Goal: Task Accomplishment & Management: Manage account settings

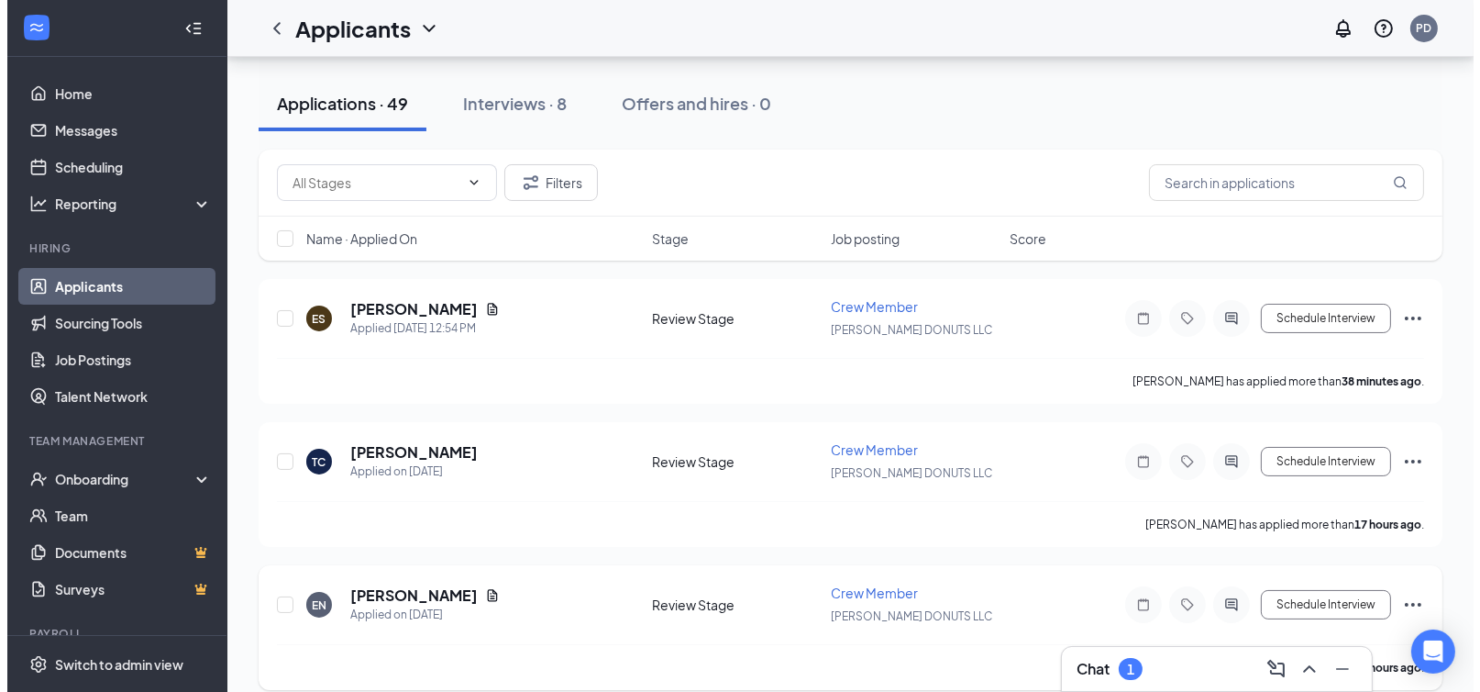
scroll to position [91, 0]
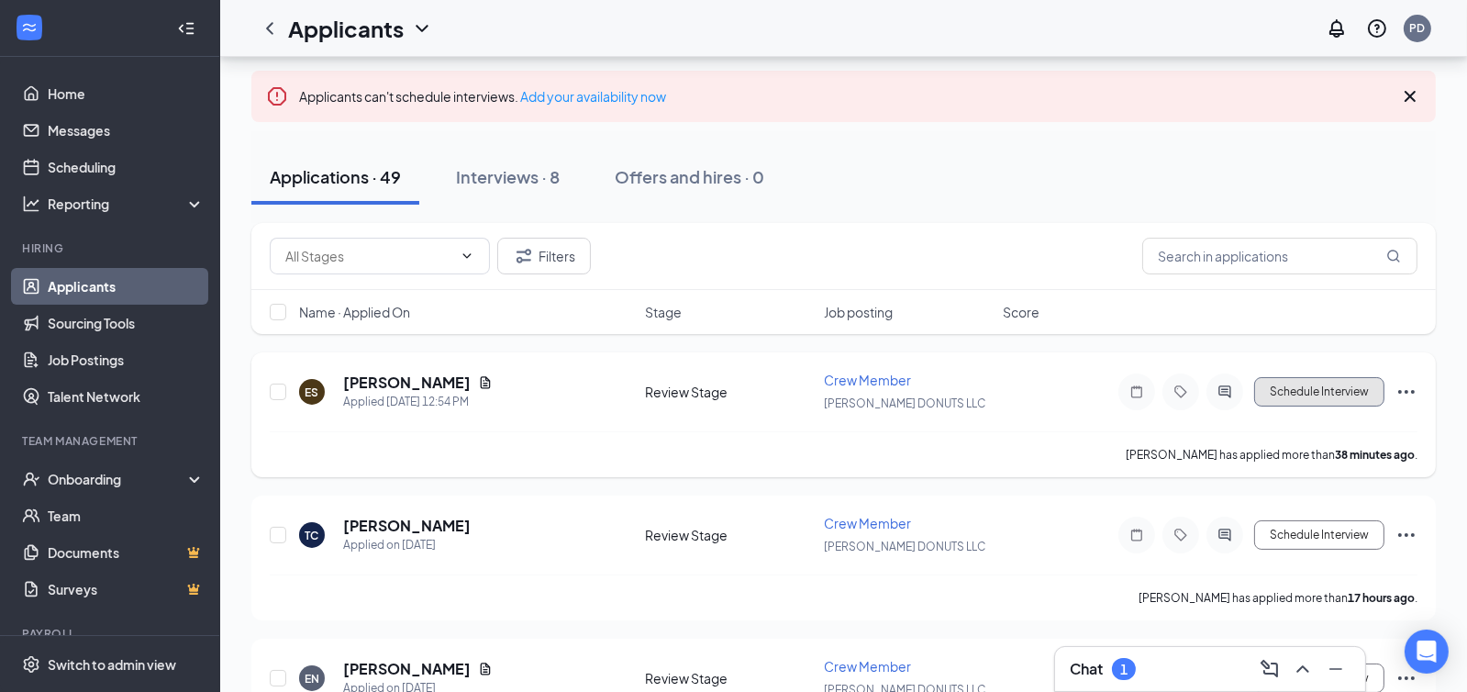
click at [1323, 387] on button "Schedule Interview" at bounding box center [1319, 391] width 130 height 29
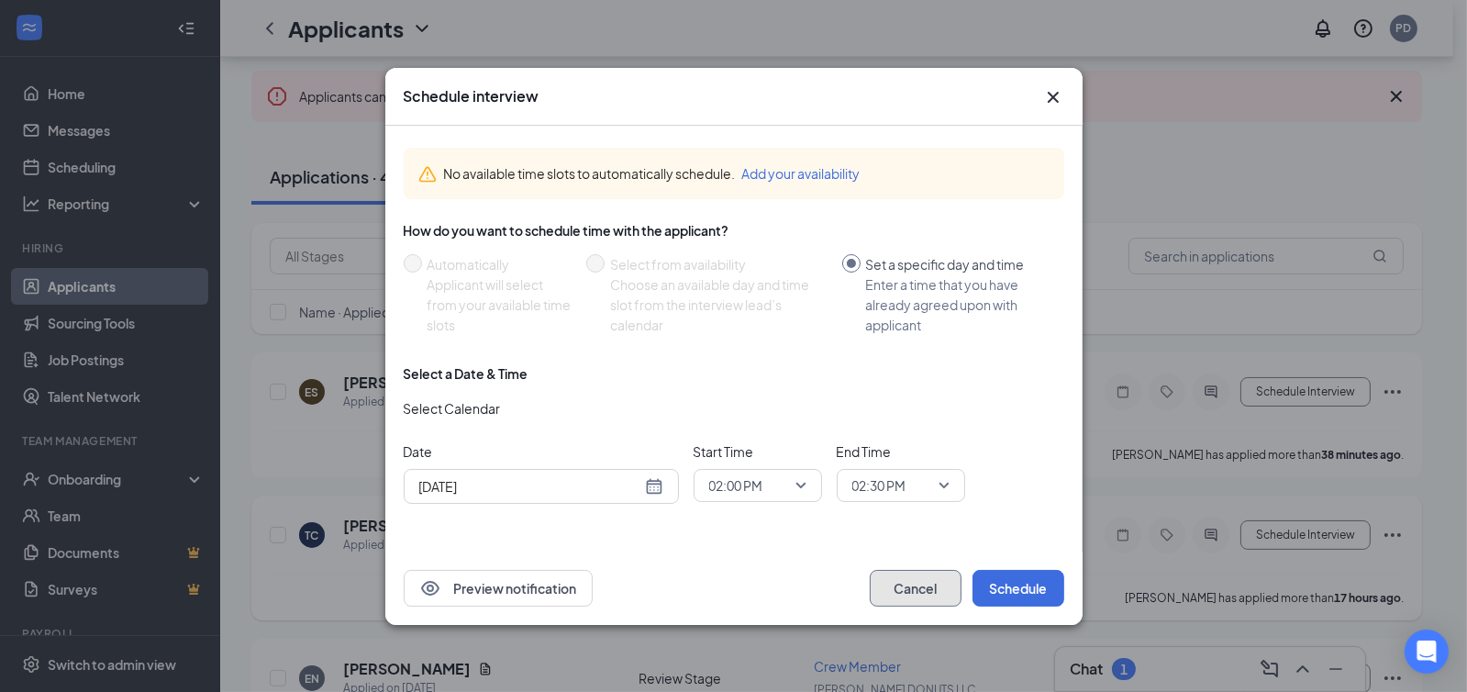
drag, startPoint x: 930, startPoint y: 570, endPoint x: 926, endPoint y: 582, distance: 13.4
click at [926, 582] on button "Cancel" at bounding box center [915, 588] width 92 height 37
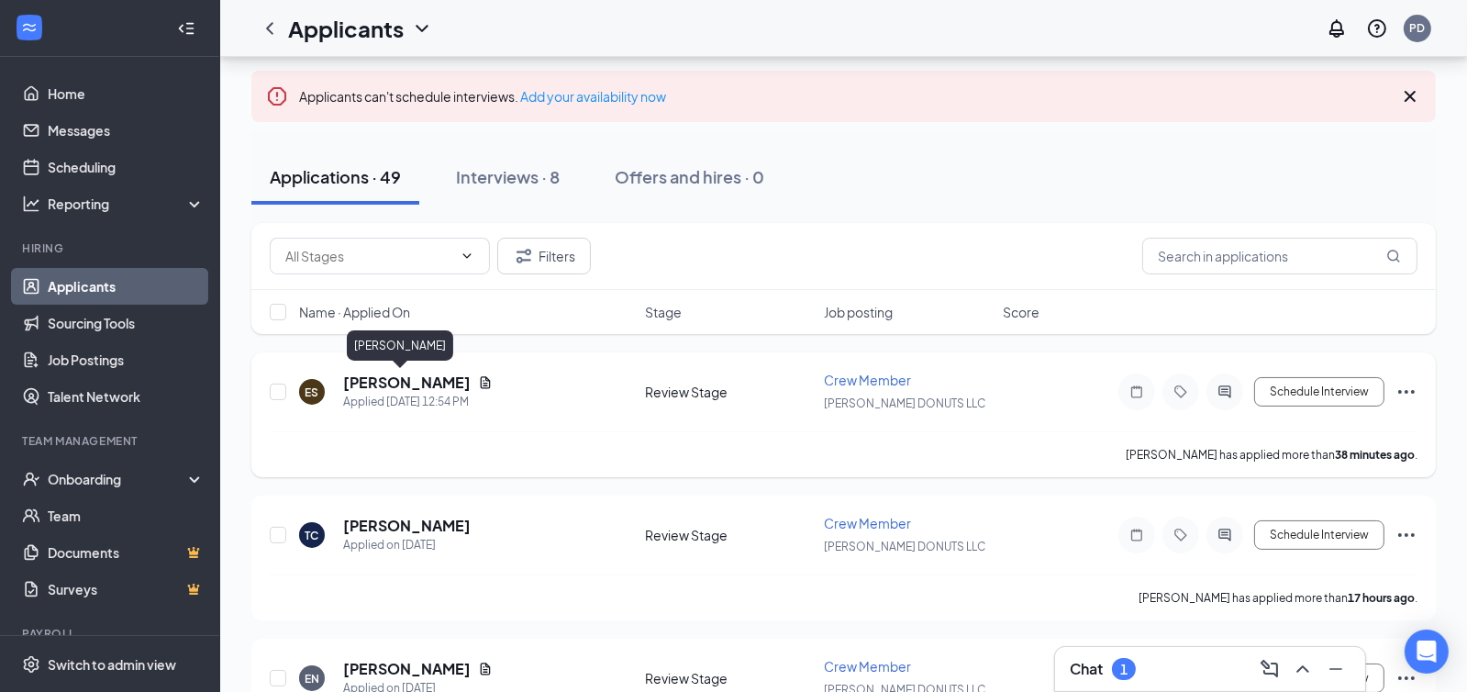
click at [405, 377] on h5 "[PERSON_NAME]" at bounding box center [406, 382] width 127 height 20
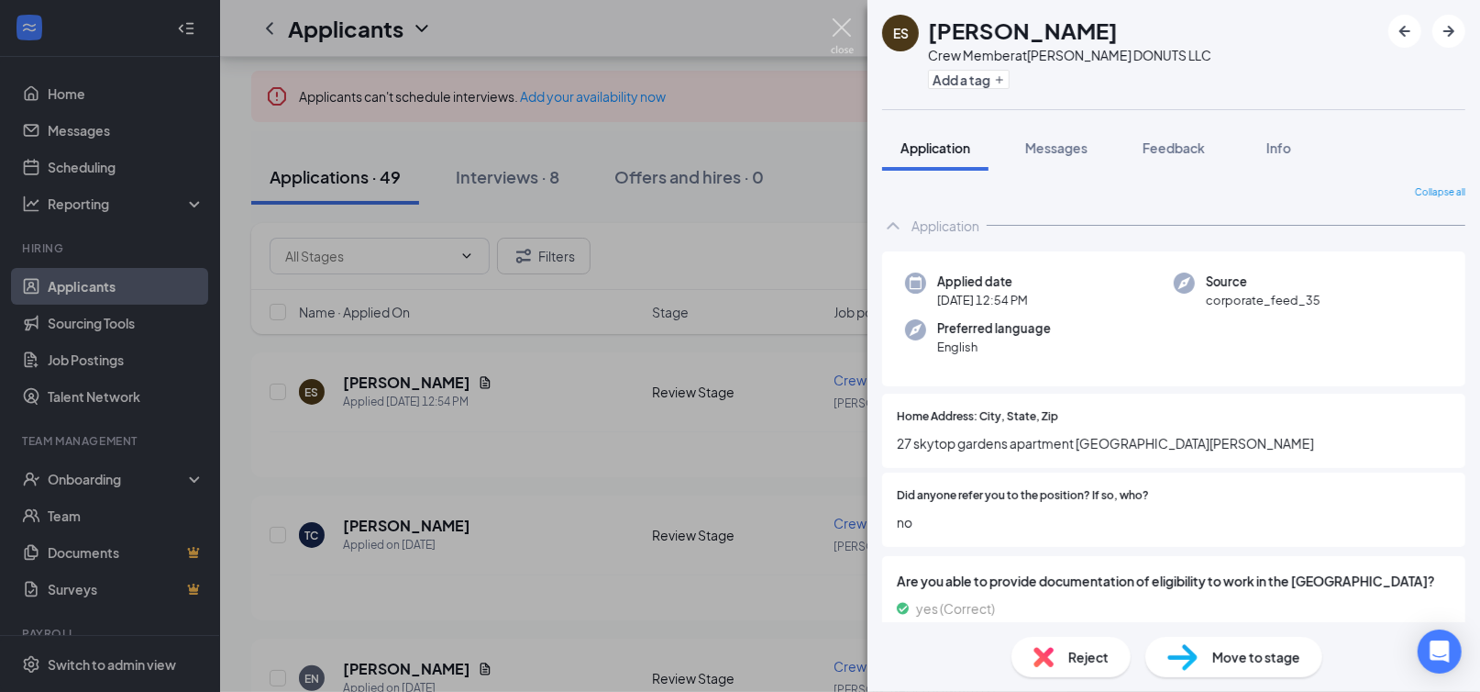
click at [841, 27] on img at bounding box center [842, 36] width 23 height 36
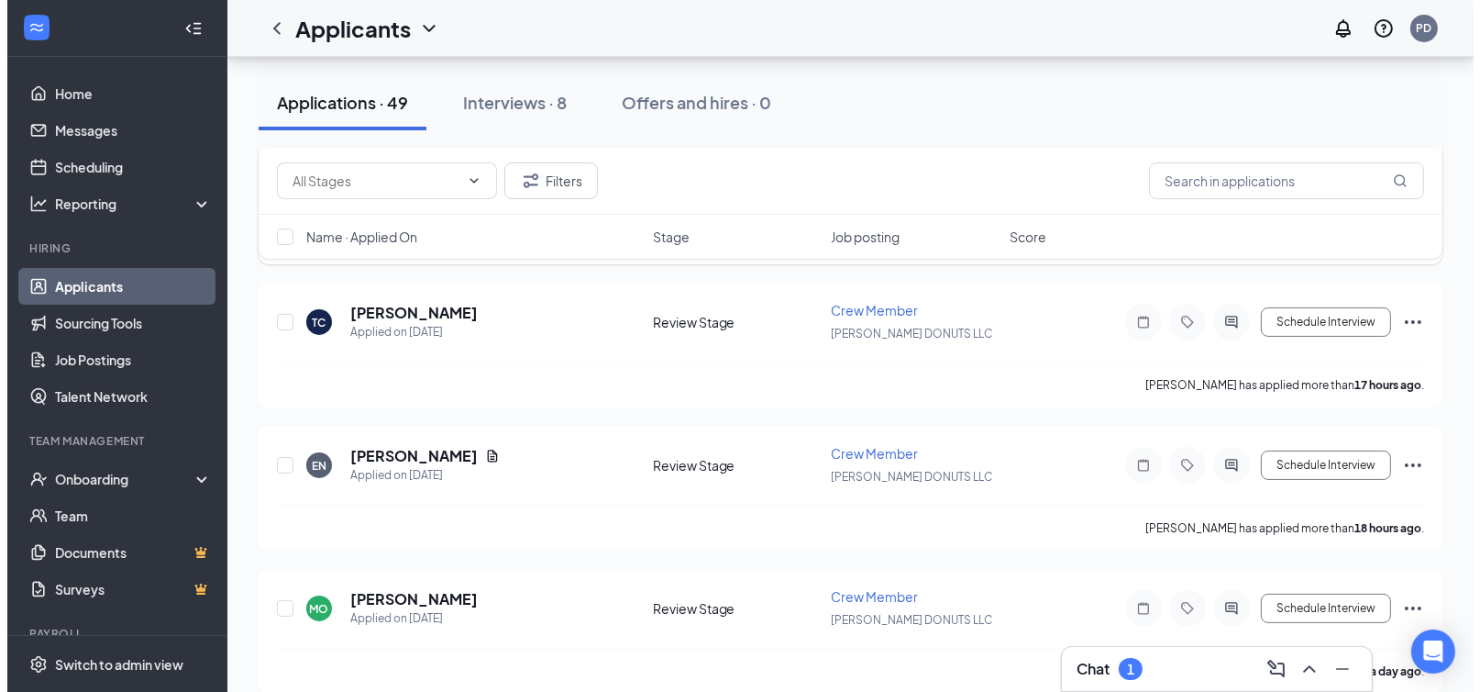
scroll to position [366, 0]
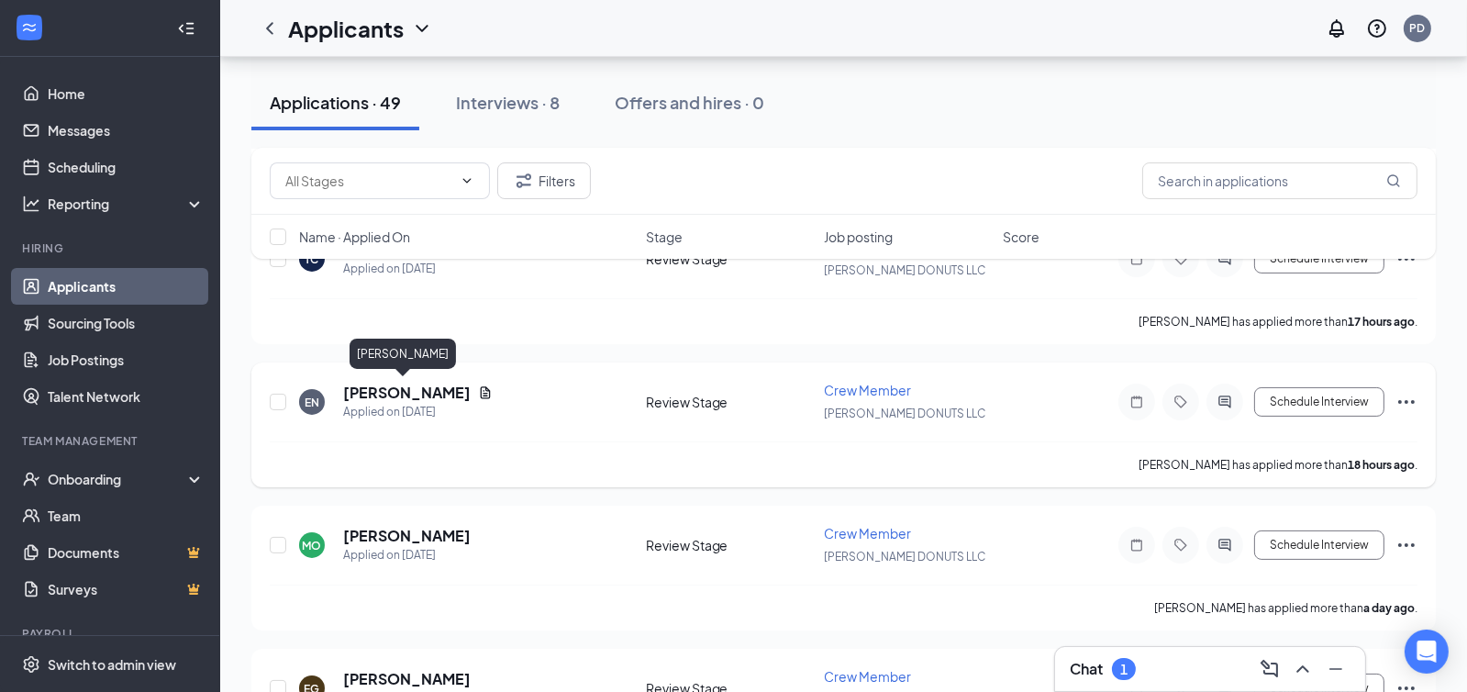
click at [436, 392] on h5 "[PERSON_NAME]" at bounding box center [406, 392] width 127 height 20
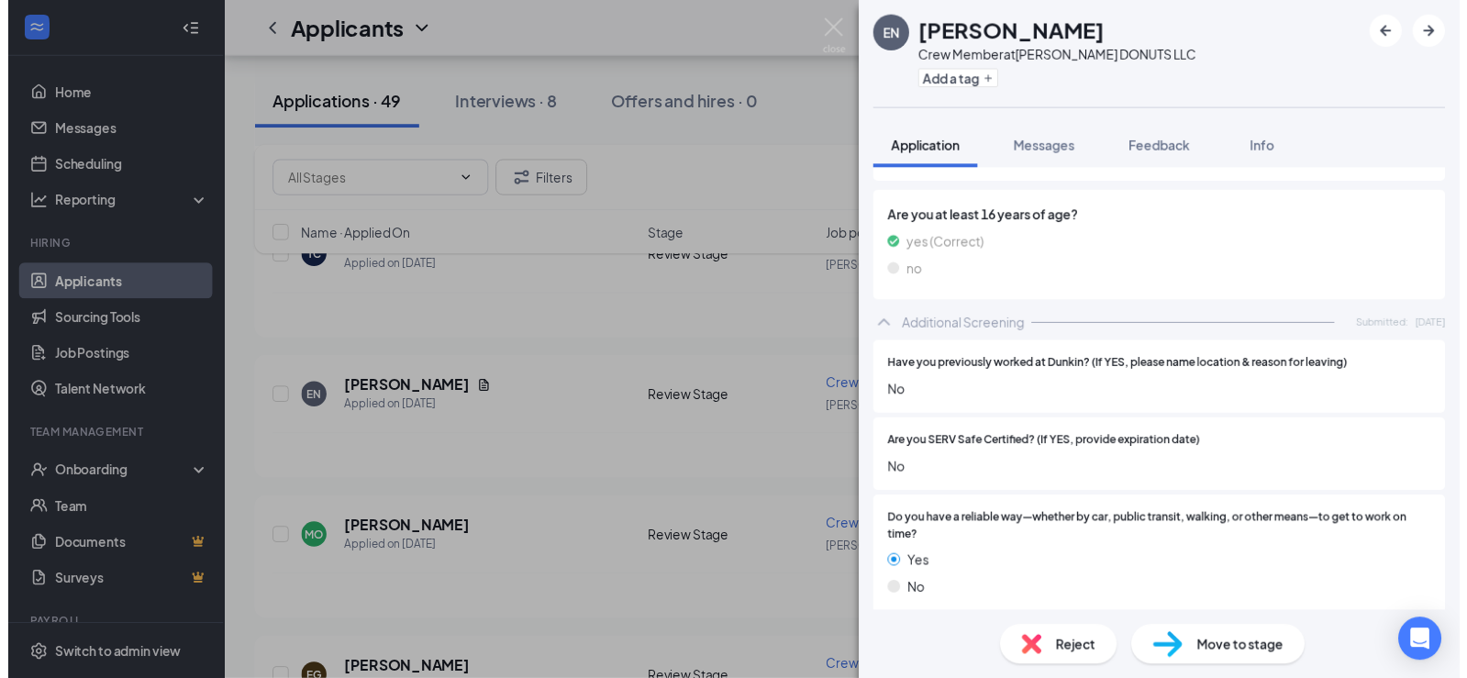
scroll to position [550, 0]
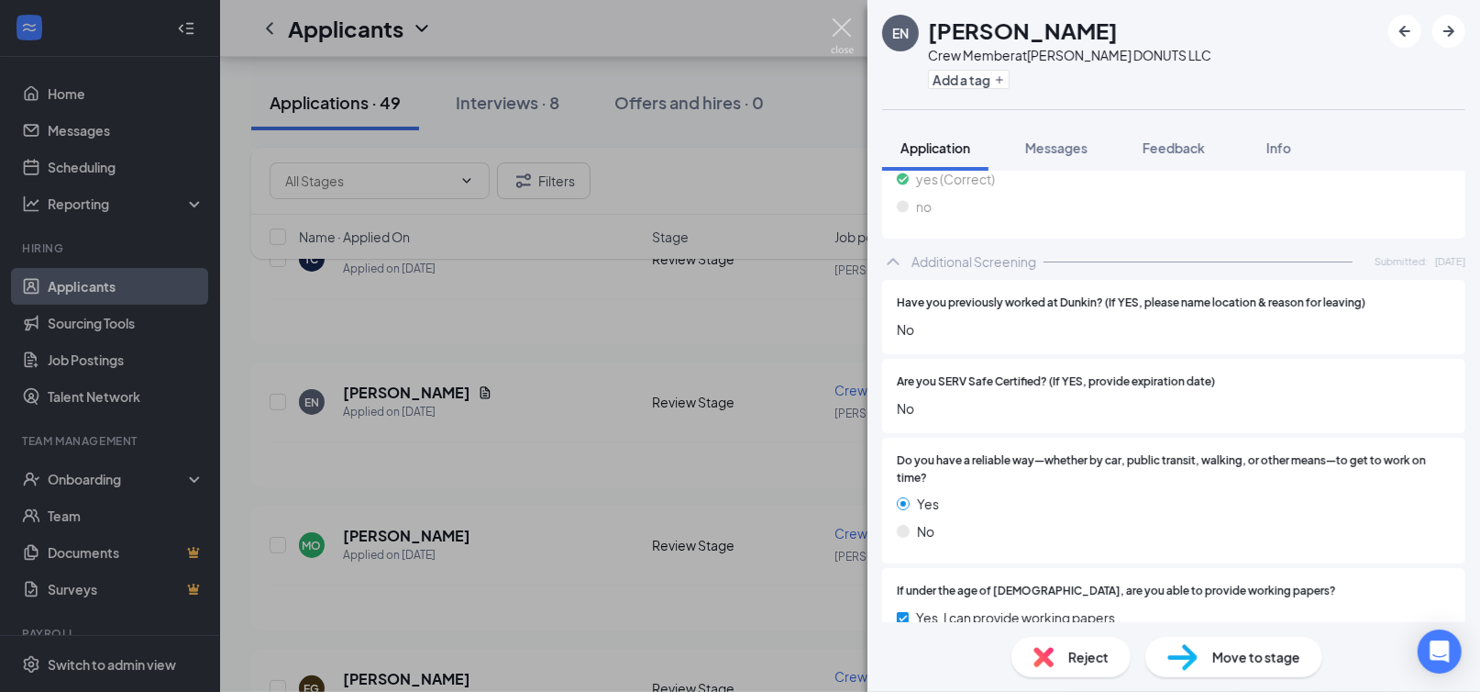
click at [842, 24] on img at bounding box center [842, 36] width 23 height 36
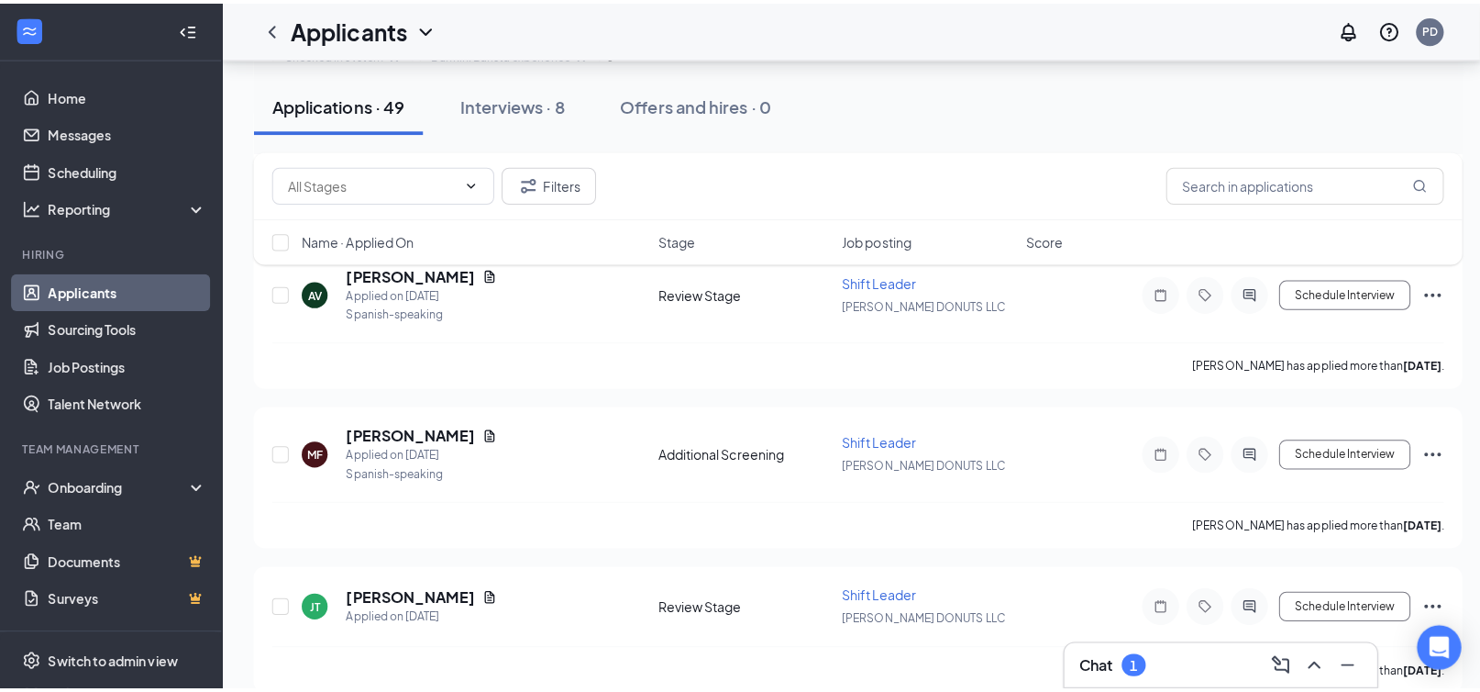
scroll to position [1101, 0]
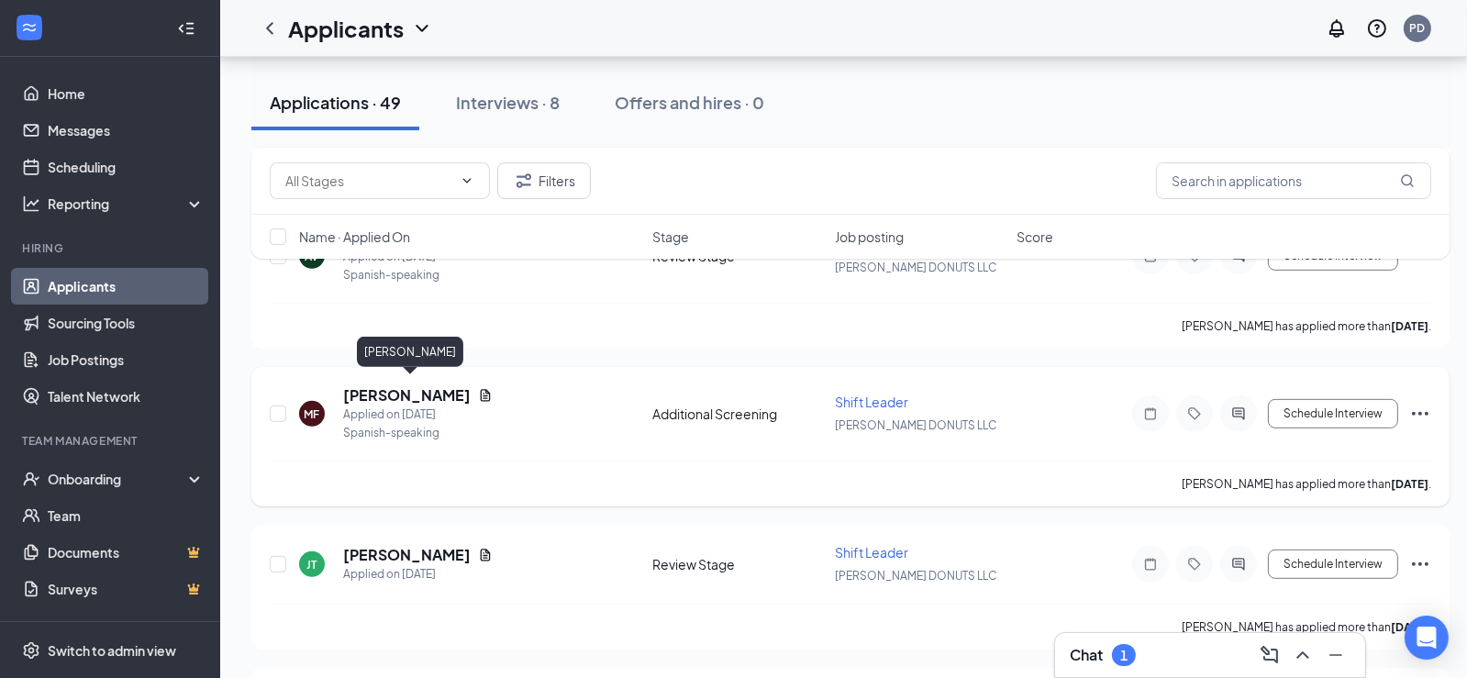
click at [471, 385] on h5 "[PERSON_NAME]" at bounding box center [406, 395] width 127 height 20
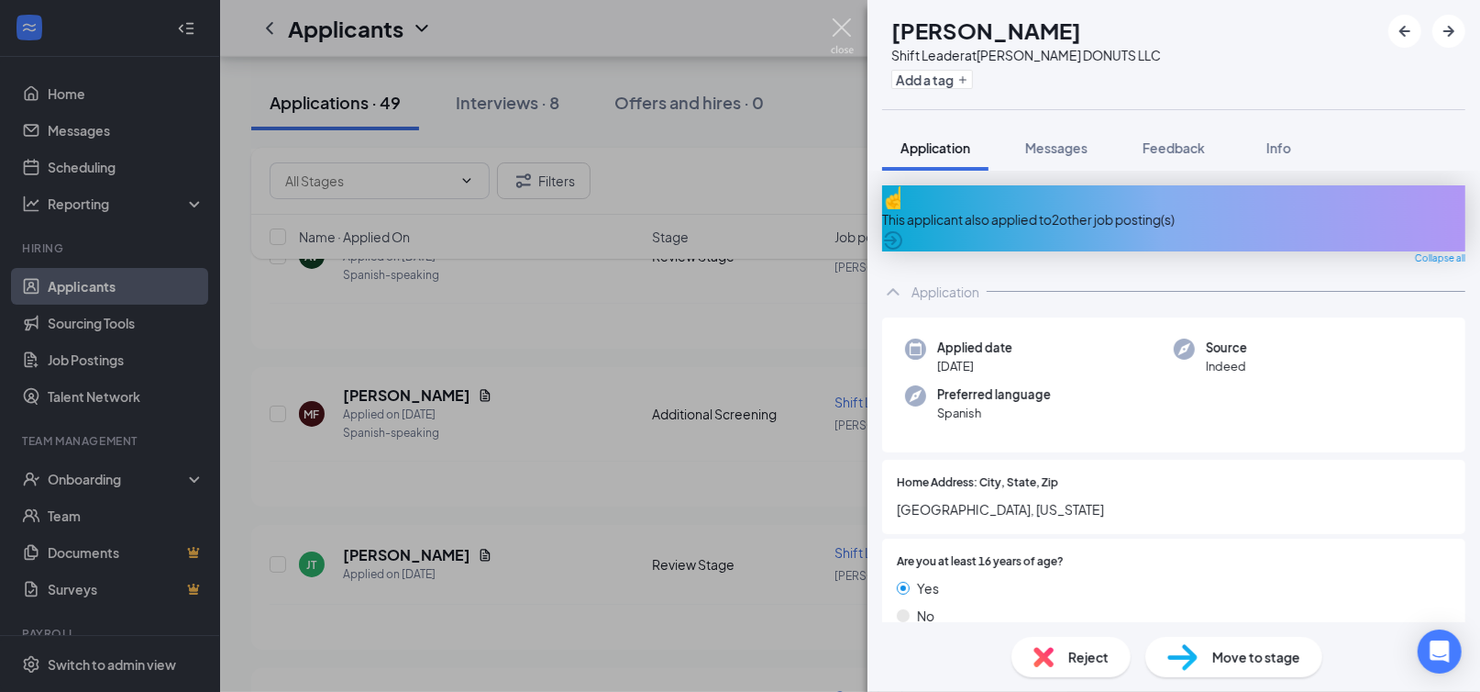
click at [842, 24] on img at bounding box center [842, 36] width 23 height 36
